Goal: Browse casually

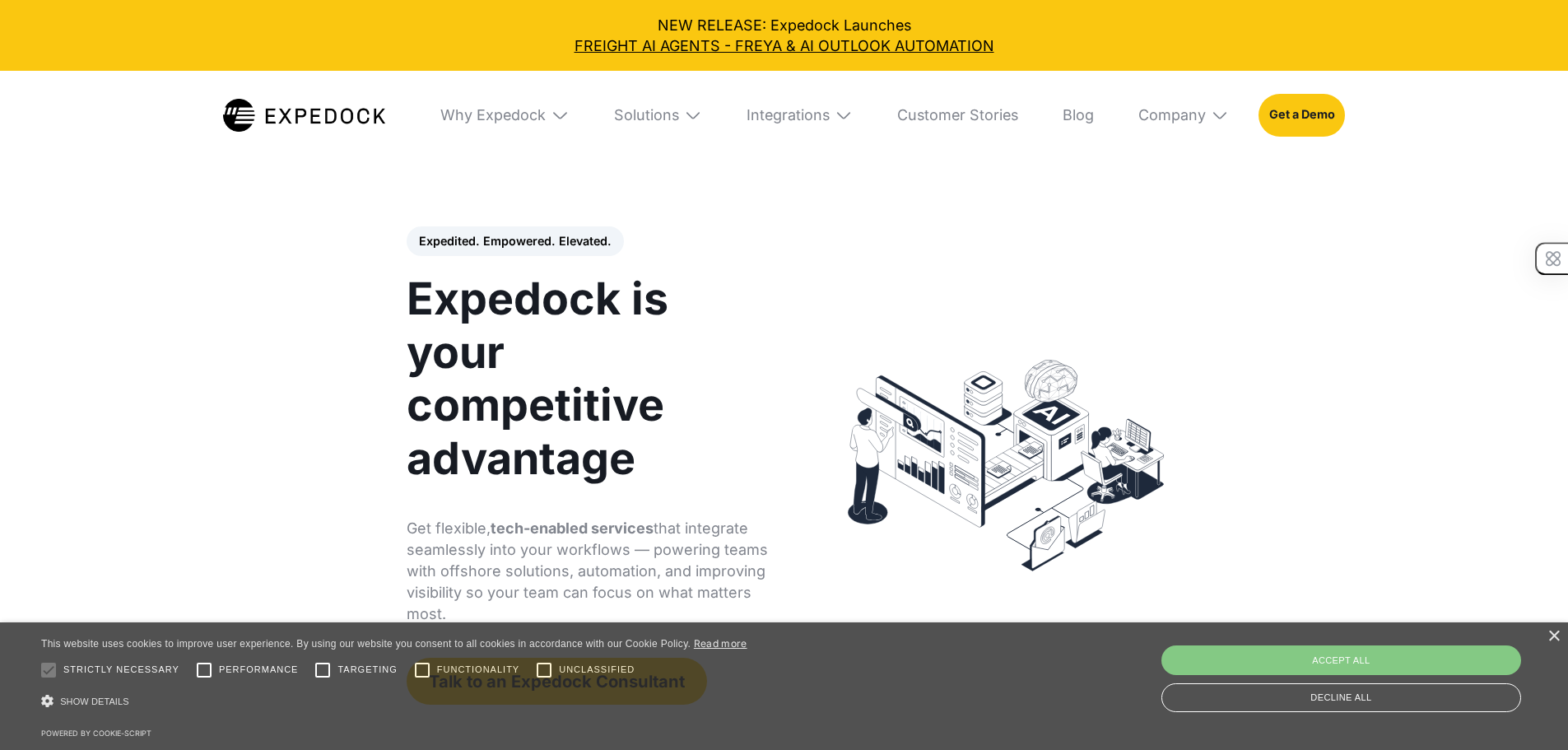
select select
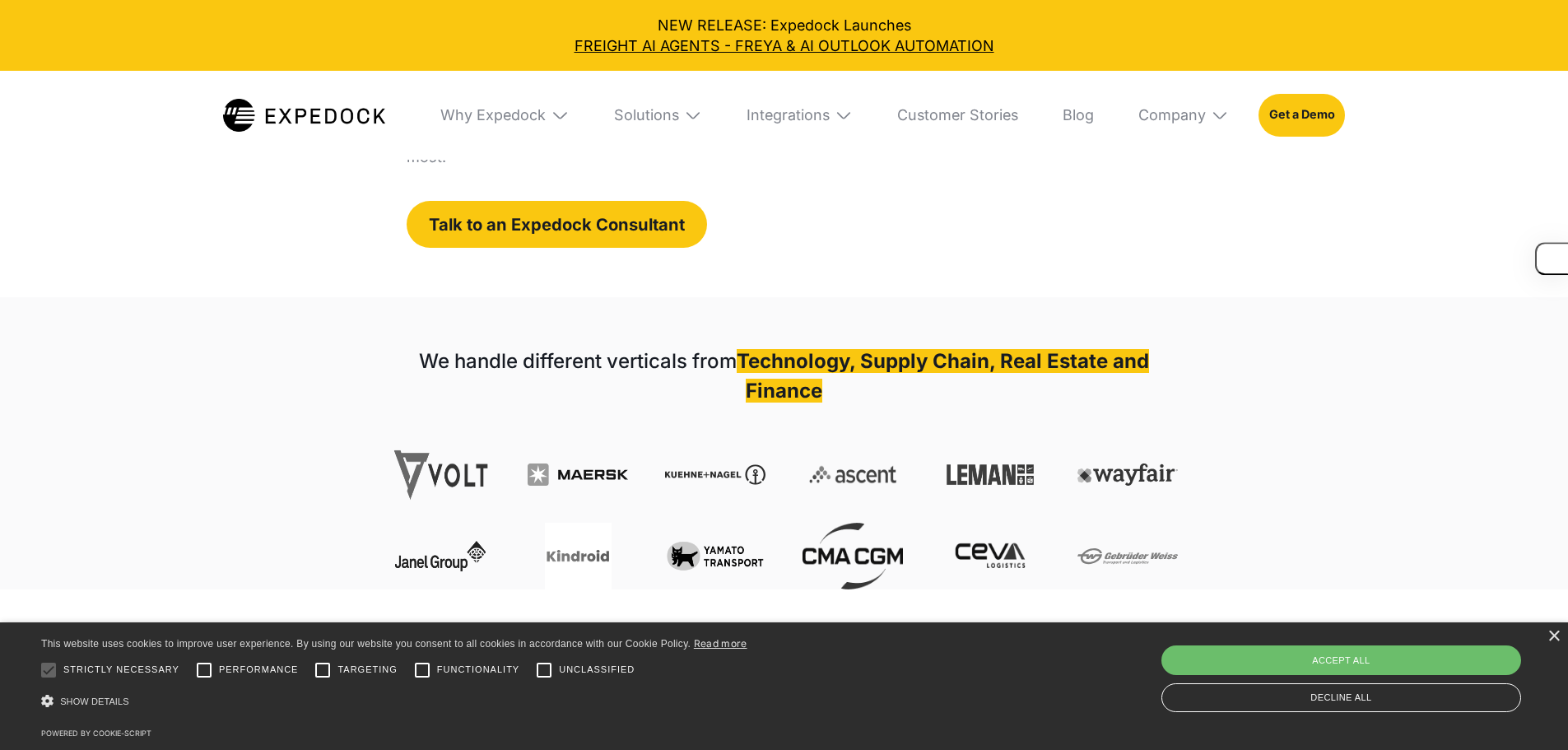
scroll to position [458, 0]
click at [1551, 641] on div "×" at bounding box center [1553, 636] width 13 height 13
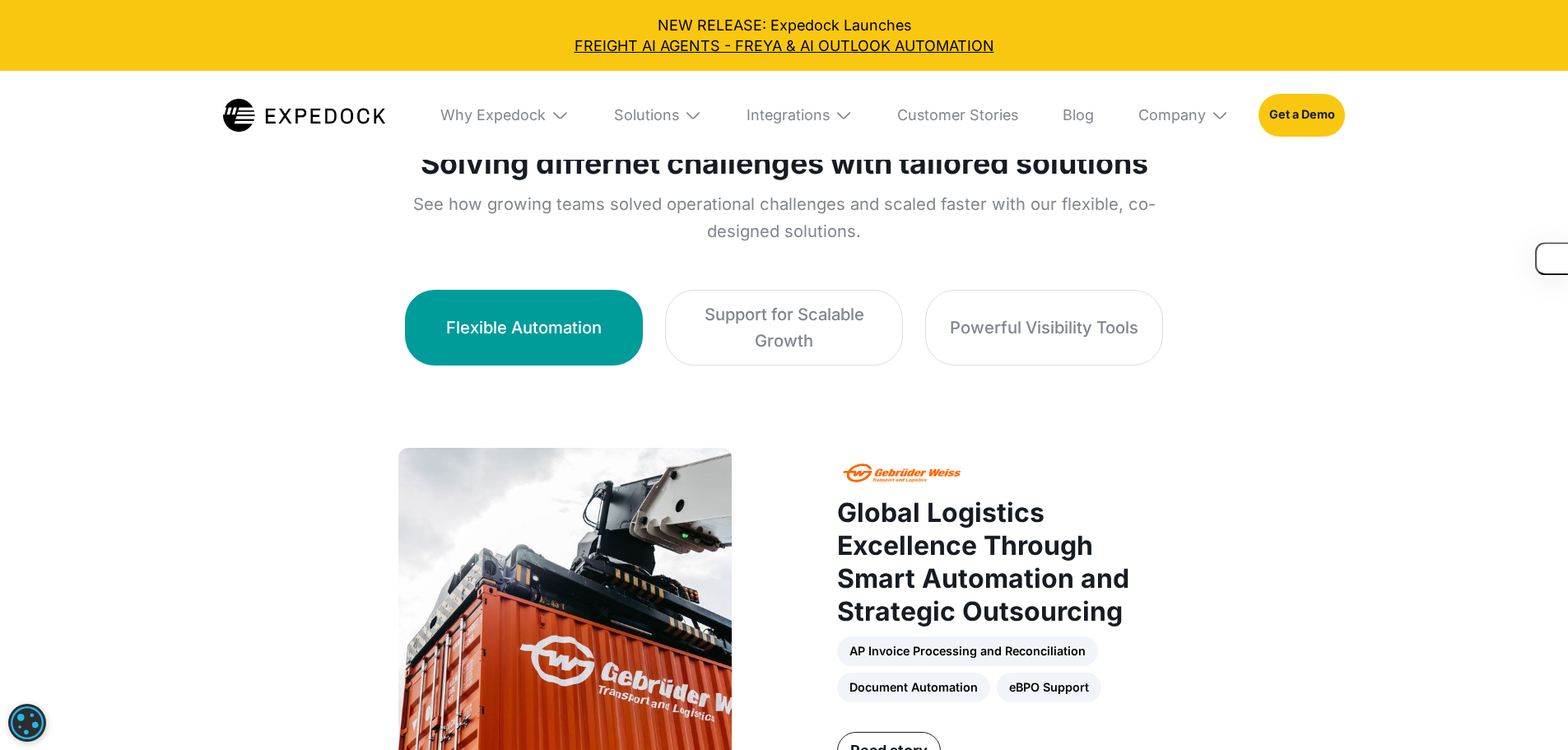
scroll to position [1019, 0]
click at [859, 304] on div "Support for Scalable Growth" at bounding box center [784, 327] width 192 height 52
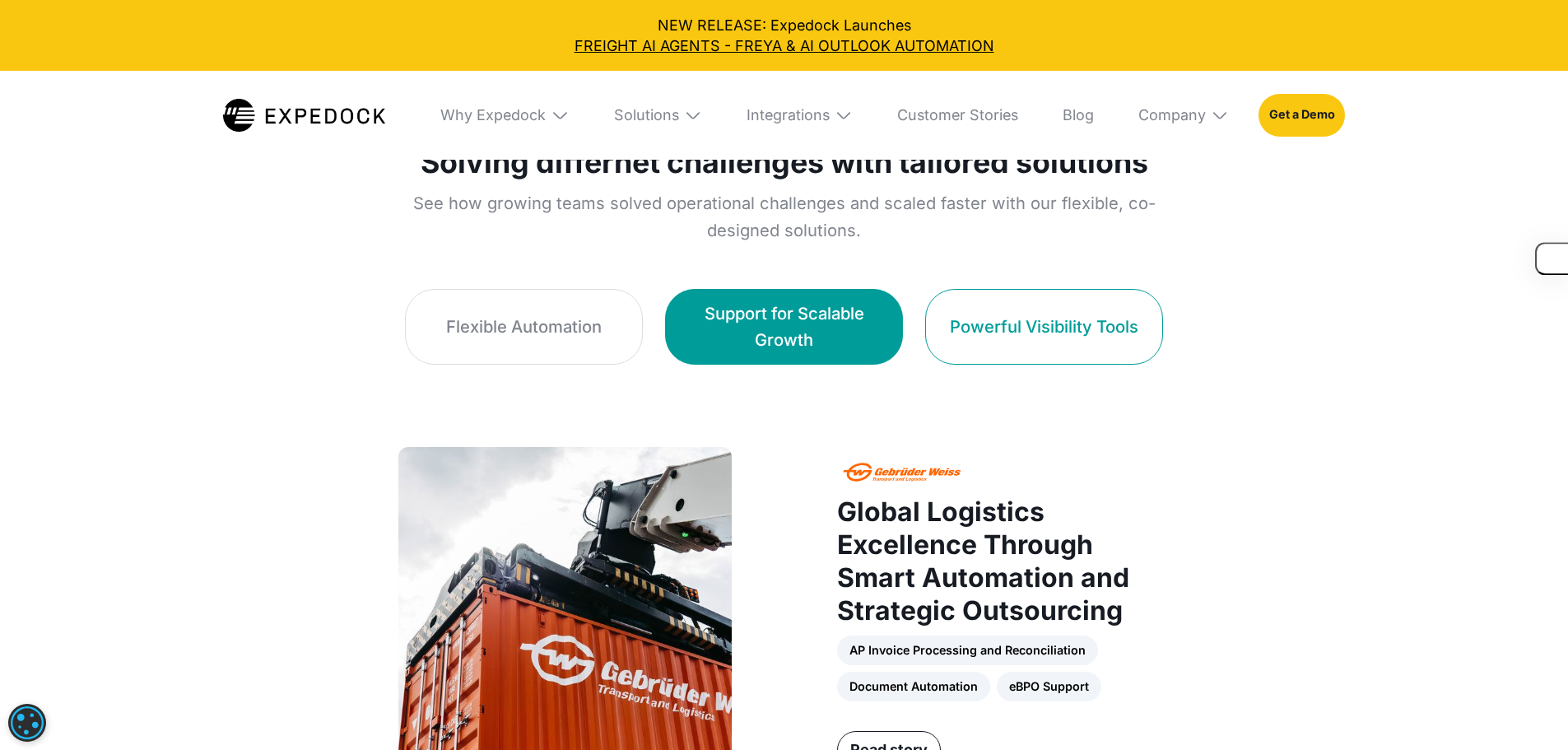
click at [1051, 312] on link "Powerful Visibility Tools" at bounding box center [1044, 327] width 238 height 76
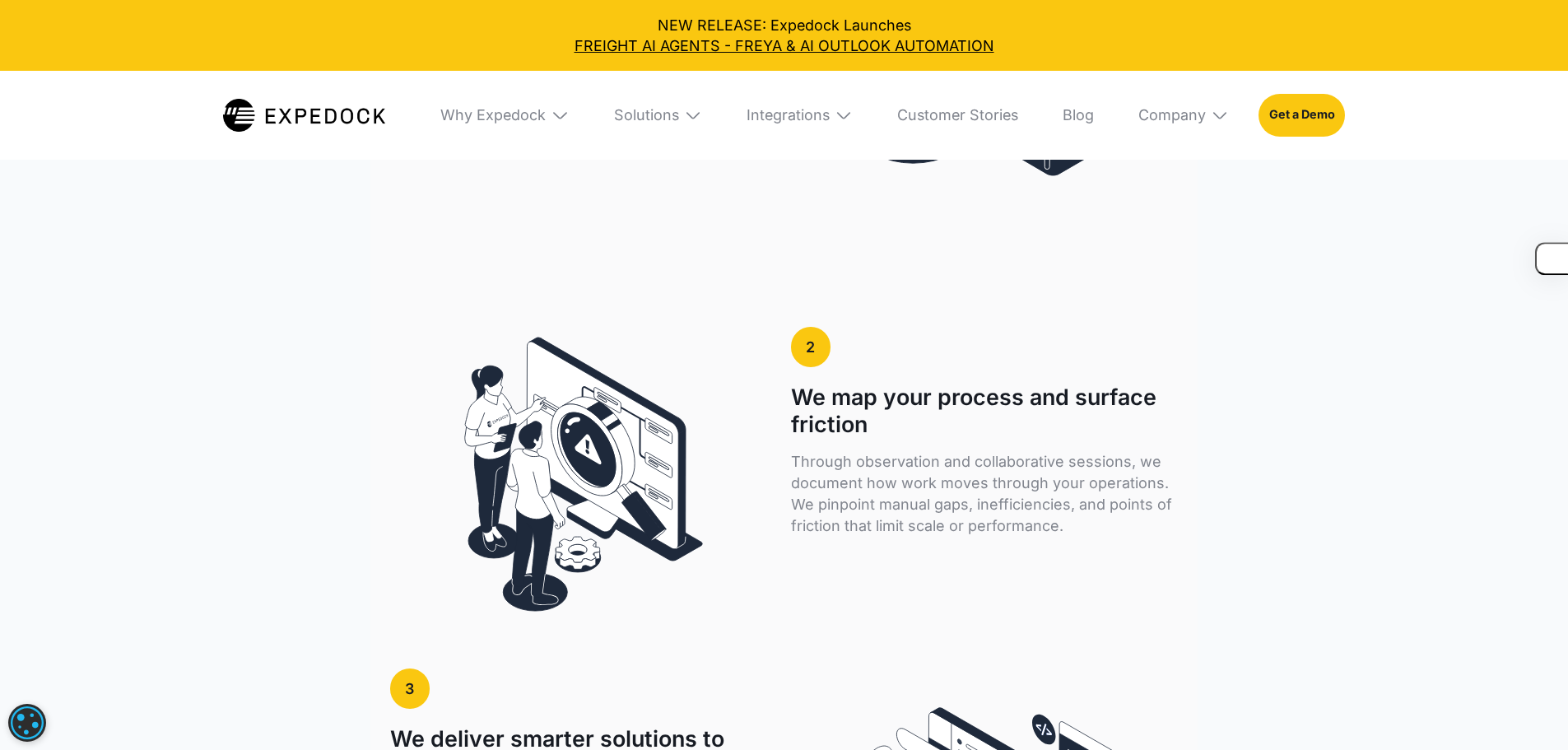
scroll to position [2771, 0]
click at [651, 129] on div "Solutions" at bounding box center [658, 115] width 118 height 89
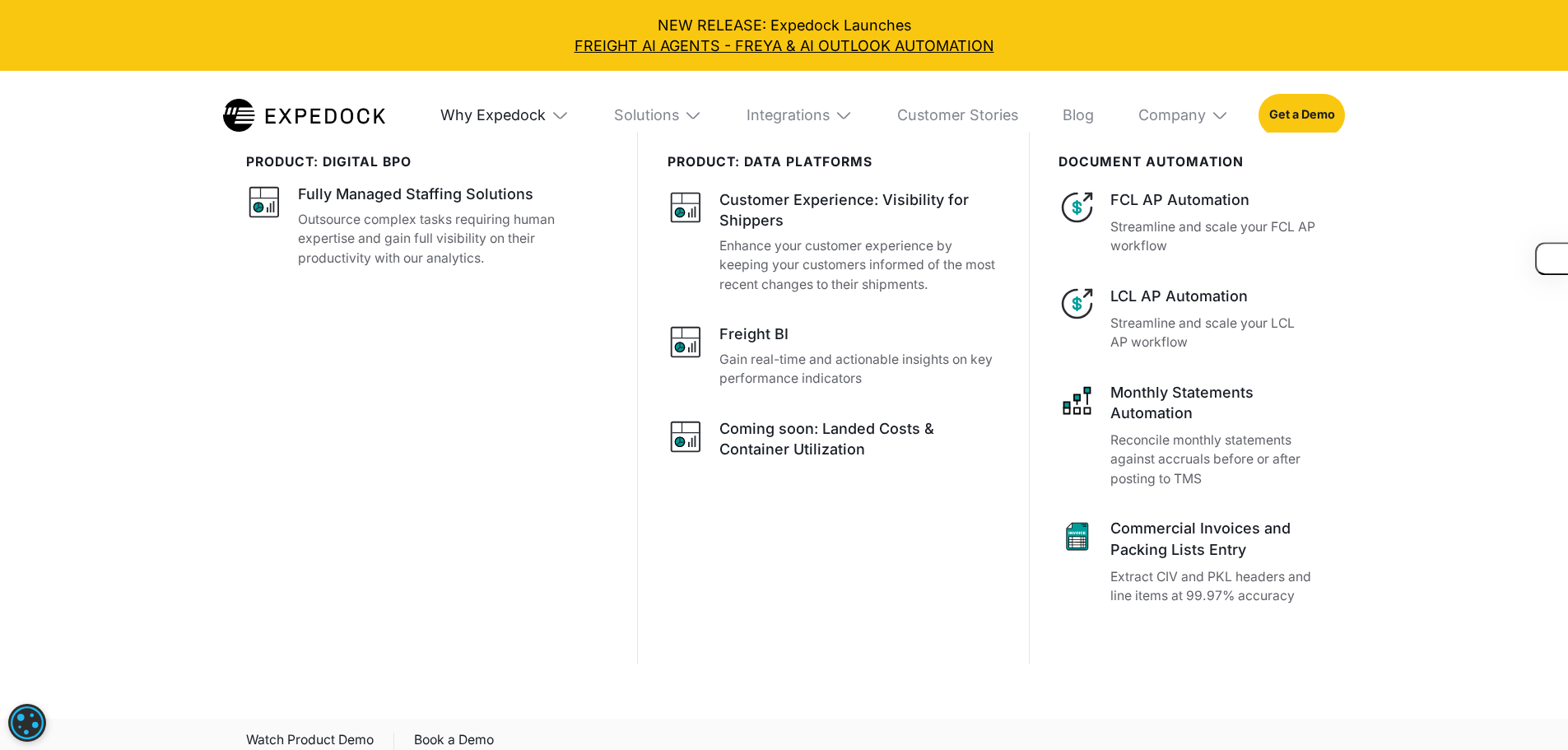
click at [497, 124] on div "Why Expedock" at bounding box center [493, 115] width 105 height 18
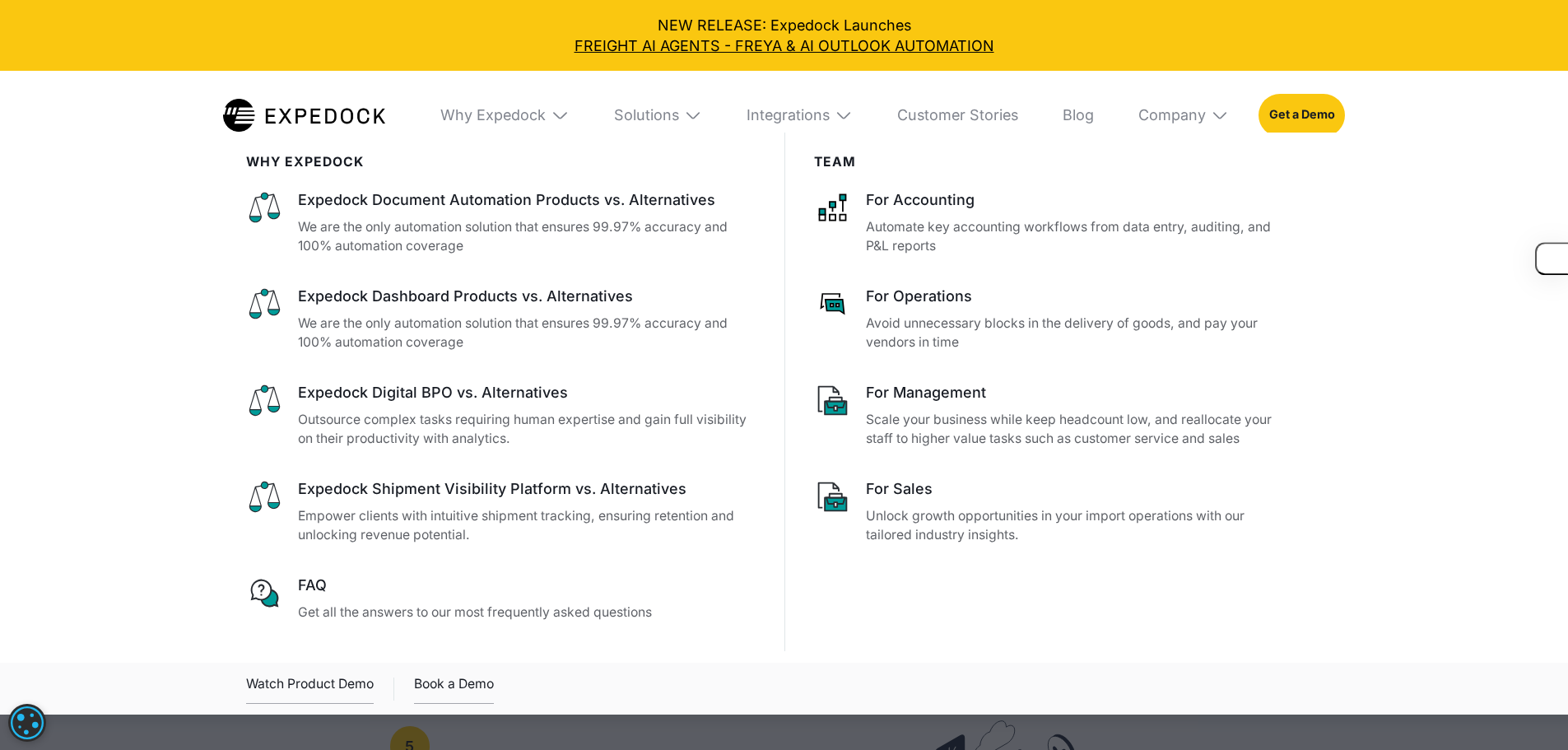
click at [341, 105] on img at bounding box center [304, 114] width 162 height 32
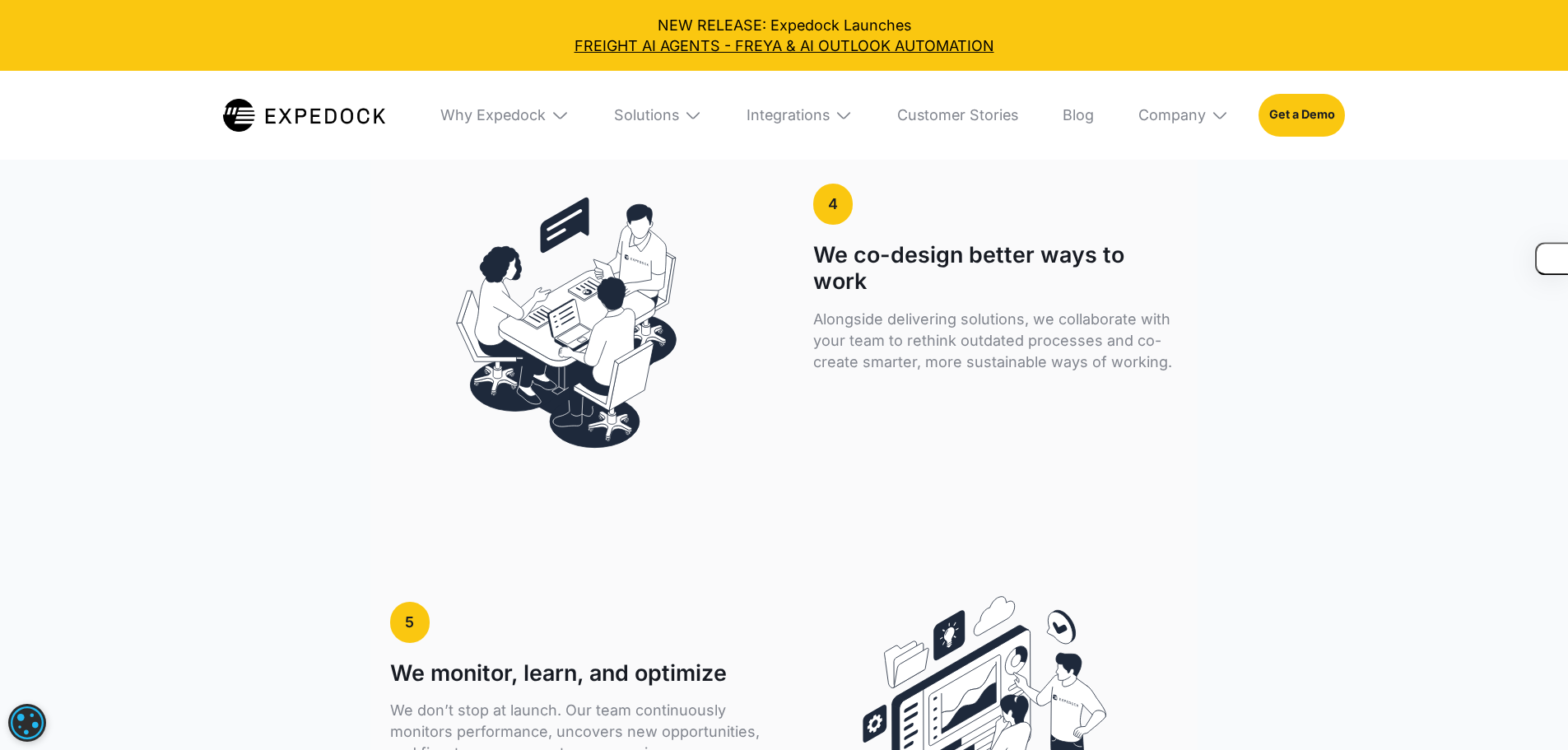
scroll to position [3765, 0]
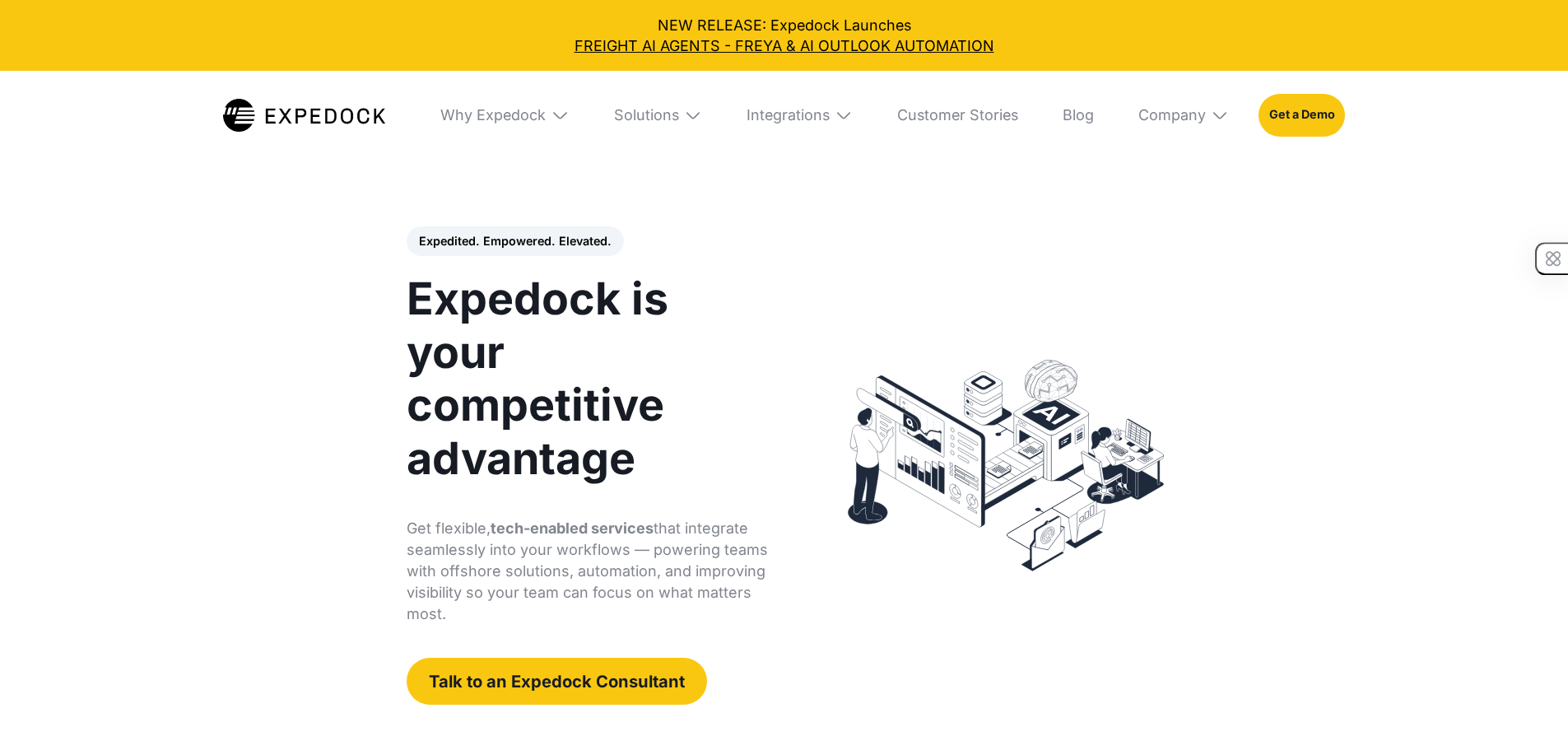
select select
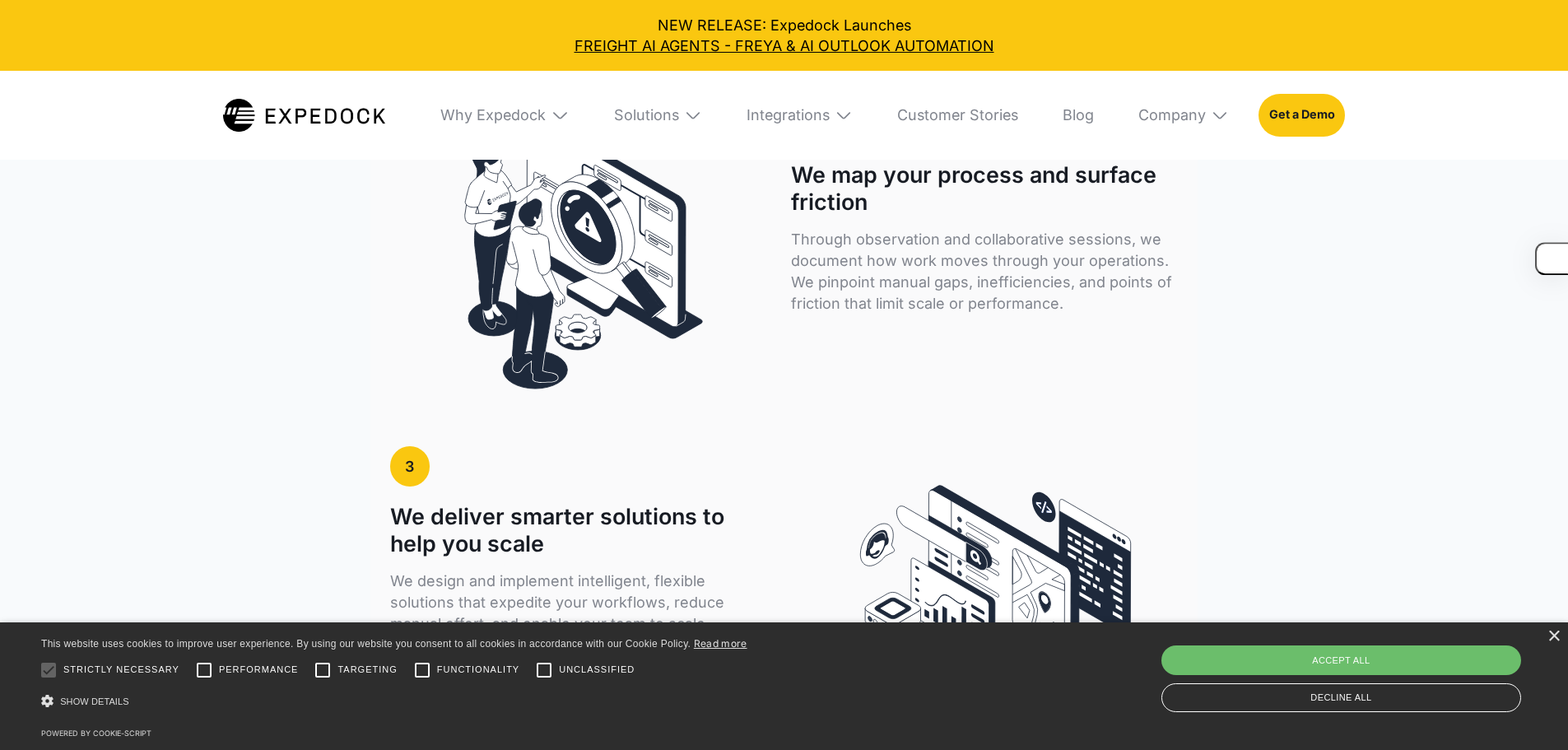
scroll to position [3410, 0]
